Goal: Navigation & Orientation: Find specific page/section

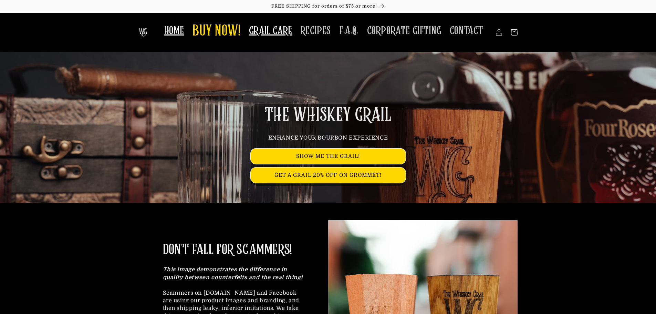
click at [285, 29] on span "GRAIL CARE" at bounding box center [270, 30] width 43 height 13
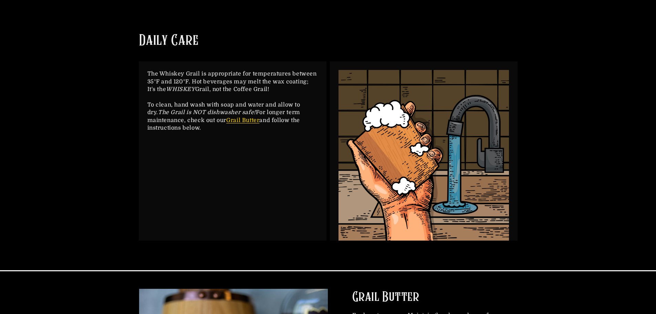
scroll to position [113, 0]
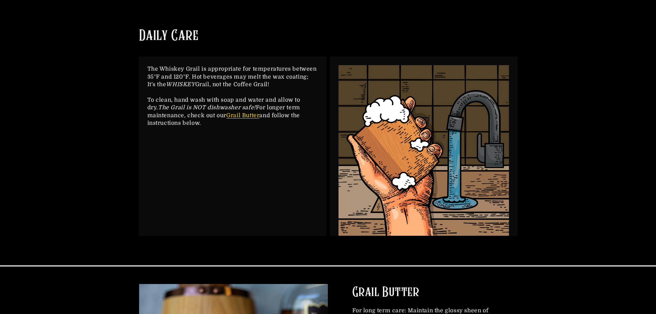
drag, startPoint x: 661, startPoint y: 38, endPoint x: 661, endPoint y: 55, distance: 16.9
click at [656, 55] on html "Skip to content FREE SHIPPING for orders of $75 or more! HOME BUY NOW! GRAIL CA…" at bounding box center [328, 44] width 656 height 314
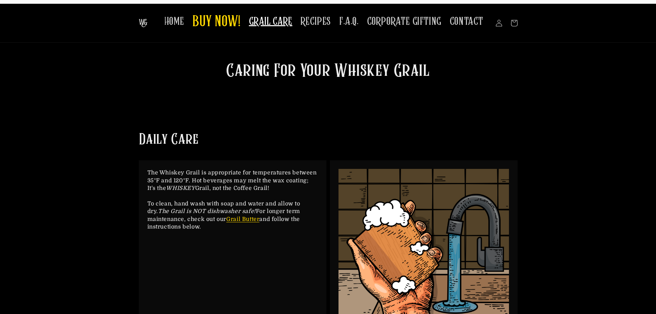
scroll to position [0, 0]
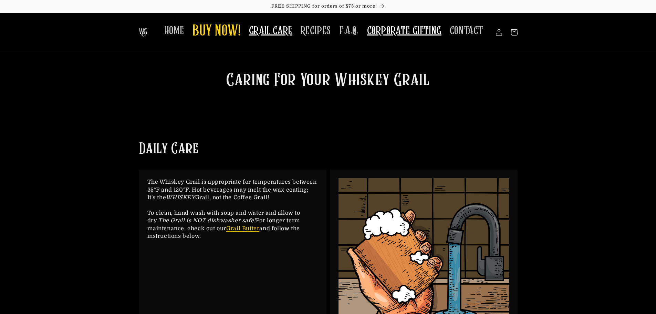
click at [395, 32] on span "CORPORATE GIFTING" at bounding box center [404, 30] width 74 height 13
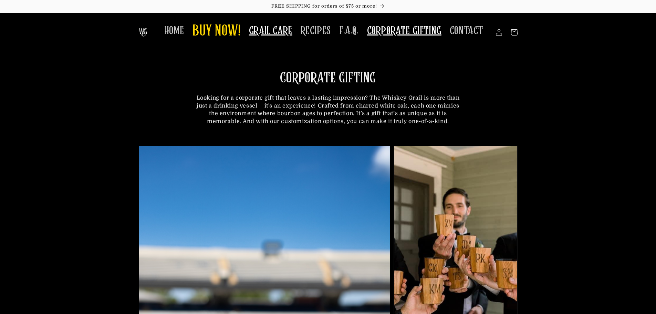
click at [266, 31] on span "GRAIL CARE" at bounding box center [270, 30] width 43 height 13
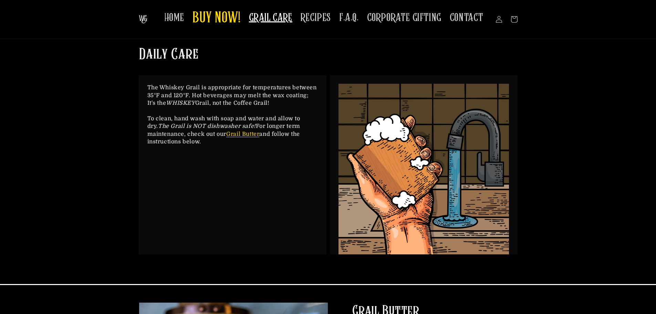
scroll to position [81, 0]
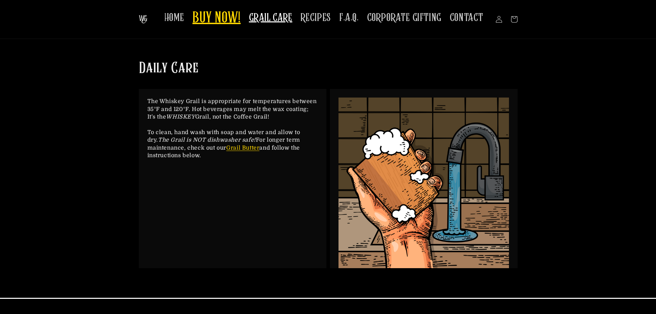
click at [237, 22] on span "BUY NOW!" at bounding box center [217, 18] width 48 height 19
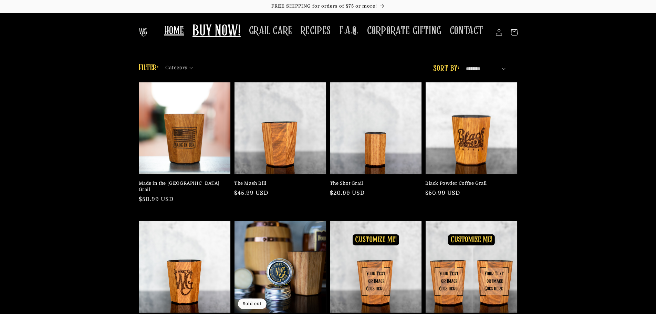
click at [174, 33] on span "HOME" at bounding box center [174, 30] width 20 height 13
